Goal: Task Accomplishment & Management: Manage account settings

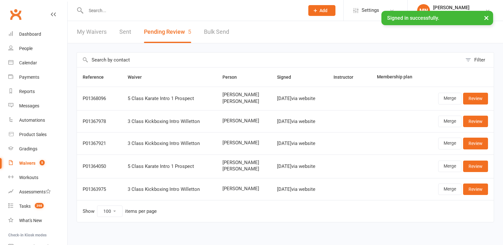
select select "100"
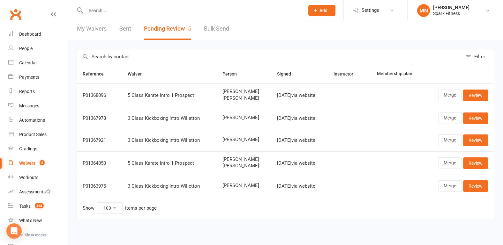
click at [96, 14] on input "text" at bounding box center [192, 10] width 216 height 9
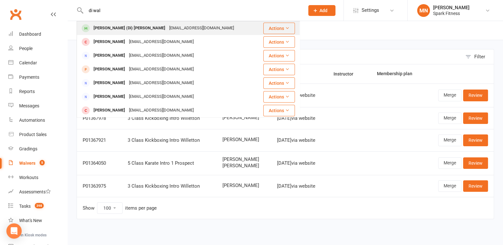
type input "di wal"
click at [105, 22] on div "[PERSON_NAME] (Di) [PERSON_NAME] [EMAIL_ADDRESS][DOMAIN_NAME]" at bounding box center [169, 28] width 185 height 13
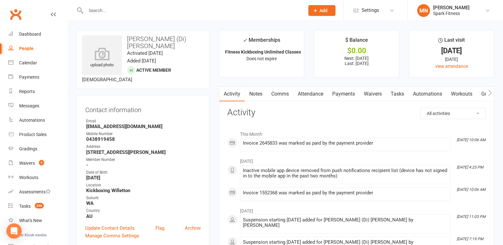
click at [340, 91] on link "Payments" at bounding box center [344, 94] width 32 height 15
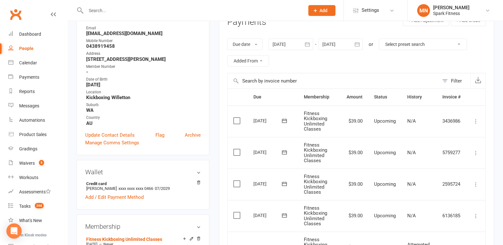
scroll to position [199, 0]
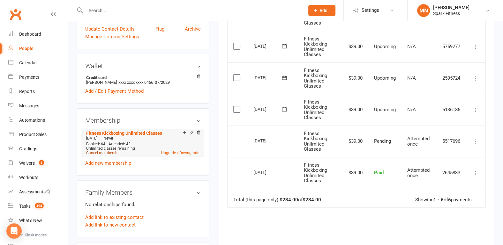
click at [111, 151] on link "Cancel membership" at bounding box center [103, 153] width 34 height 4
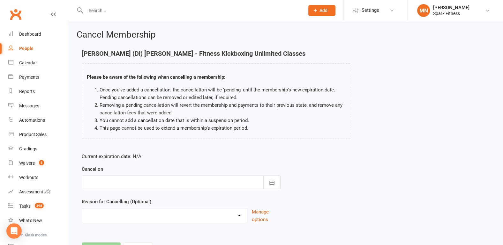
scroll to position [30, 0]
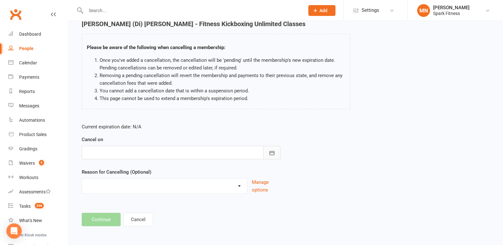
click at [270, 152] on icon "button" at bounding box center [272, 153] width 5 height 4
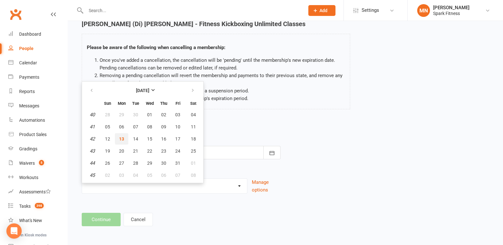
click at [121, 139] on span "13" at bounding box center [121, 139] width 5 height 5
type input "[DATE]"
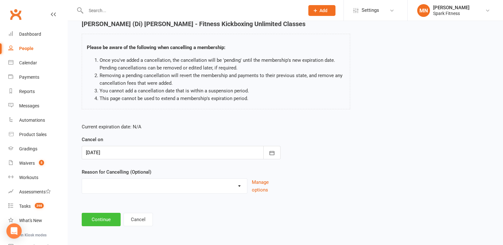
click at [107, 218] on button "Continue" at bounding box center [101, 219] width 39 height 13
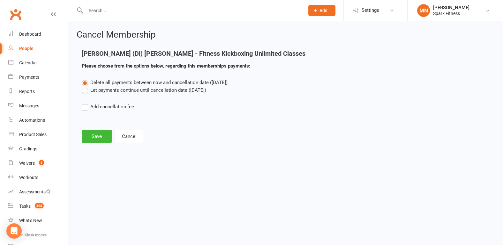
scroll to position [0, 0]
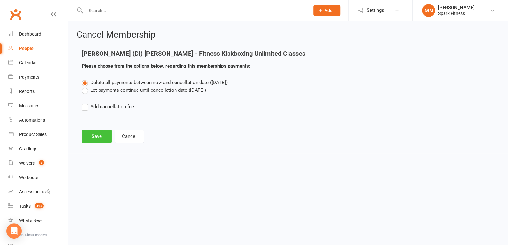
click at [93, 136] on button "Save" at bounding box center [97, 136] width 30 height 13
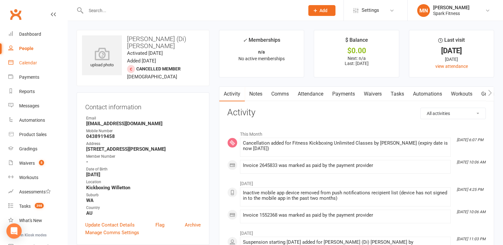
click at [24, 61] on div "Calendar" at bounding box center [28, 62] width 18 height 5
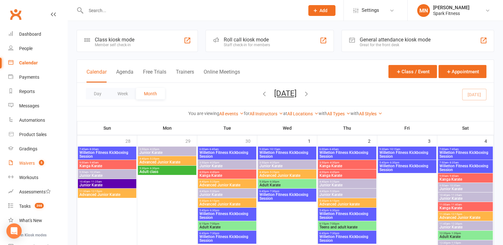
click at [31, 165] on div "Waivers" at bounding box center [27, 163] width 16 height 5
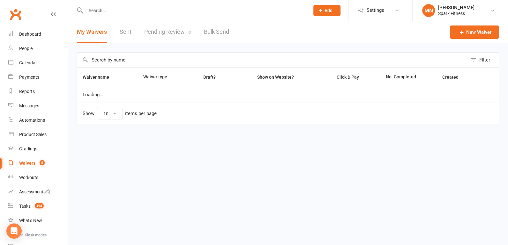
click at [163, 32] on link "Pending Review 5" at bounding box center [167, 32] width 47 height 22
select select "100"
